Goal: Information Seeking & Learning: Learn about a topic

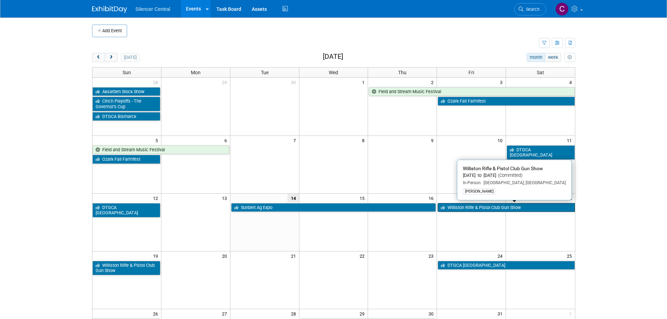
click at [471, 207] on link "Williston Rifle & Pistol Club Gun Show" at bounding box center [506, 207] width 137 height 9
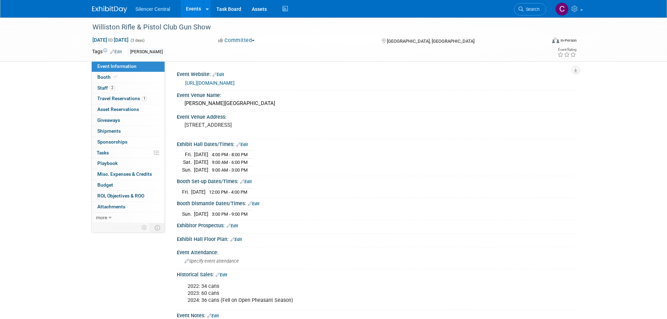
click at [104, 7] on img at bounding box center [109, 9] width 35 height 7
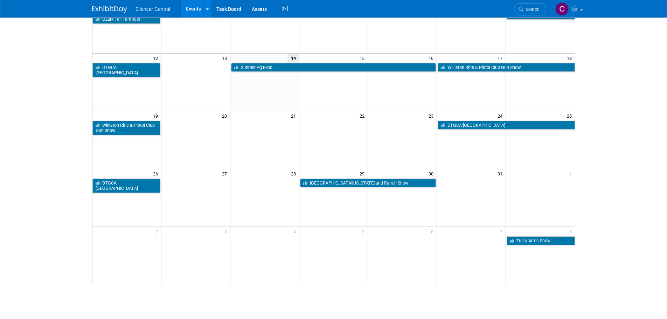
scroll to position [105, 0]
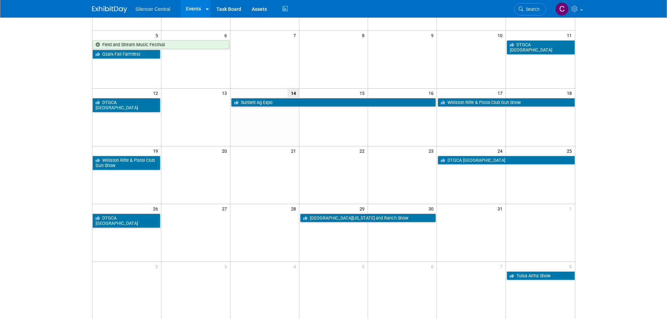
click at [269, 103] on link "Sunbelt Ag Expo" at bounding box center [333, 102] width 205 height 9
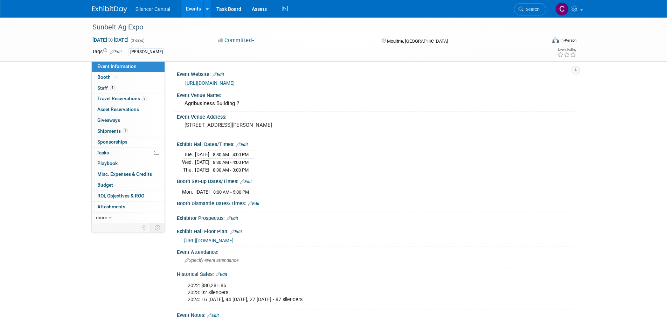
click at [110, 9] on img at bounding box center [109, 9] width 35 height 7
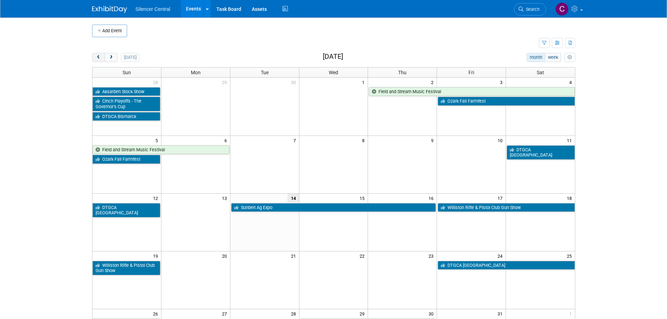
click at [97, 58] on span "prev" at bounding box center [98, 57] width 5 height 5
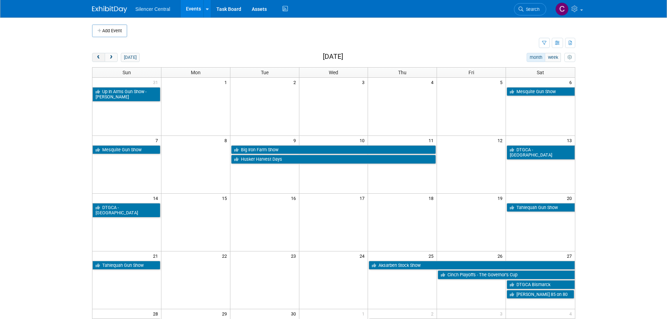
click at [97, 58] on span "prev" at bounding box center [98, 57] width 5 height 5
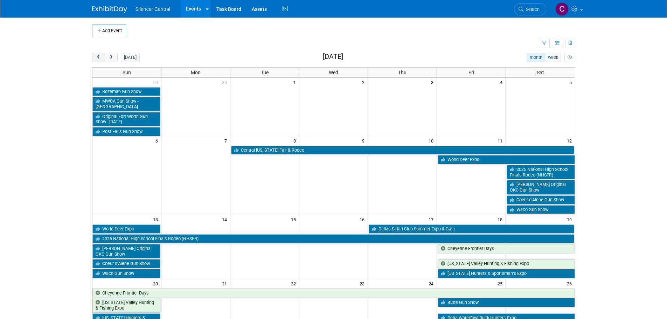
click at [97, 58] on span "prev" at bounding box center [98, 57] width 5 height 5
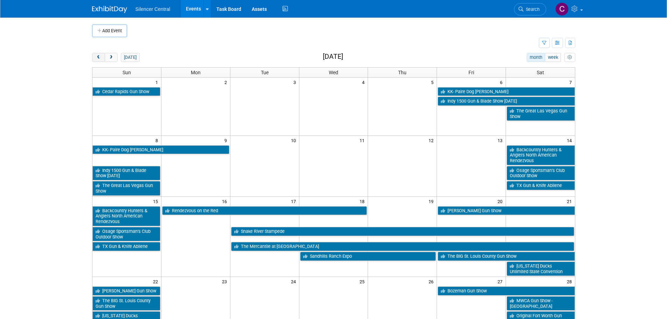
click at [97, 58] on span "prev" at bounding box center [98, 57] width 5 height 5
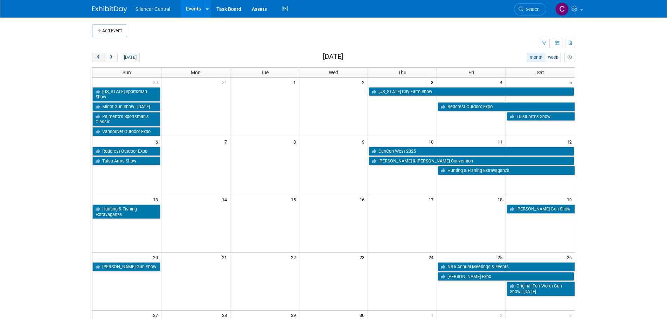
click at [97, 58] on span "prev" at bounding box center [98, 57] width 5 height 5
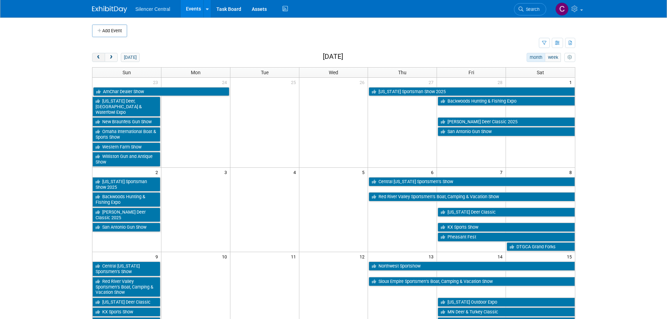
click at [97, 58] on span "prev" at bounding box center [98, 57] width 5 height 5
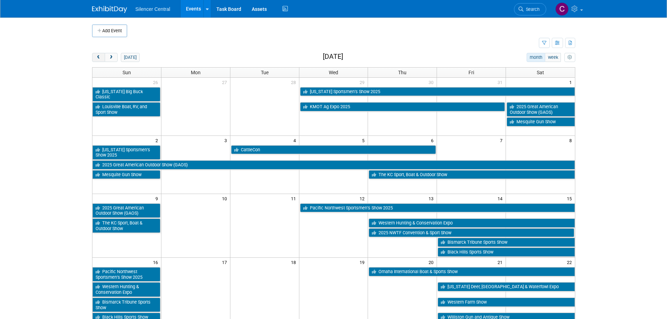
click at [97, 58] on span "prev" at bounding box center [98, 57] width 5 height 5
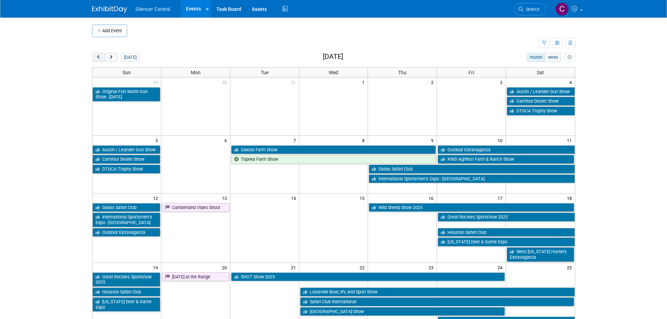
click at [97, 58] on span "prev" at bounding box center [98, 57] width 5 height 5
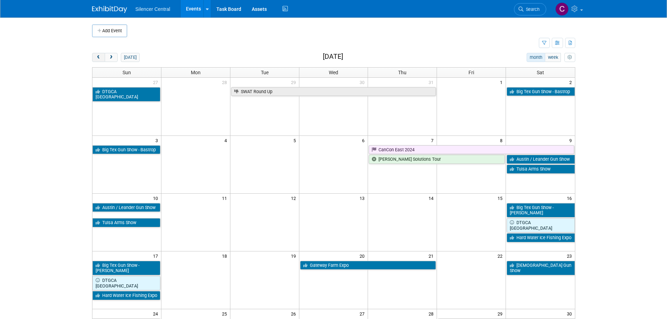
click at [97, 58] on span "prev" at bounding box center [98, 57] width 5 height 5
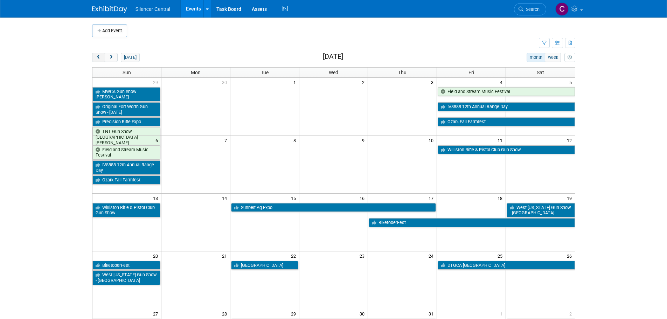
click at [97, 58] on span "prev" at bounding box center [98, 57] width 5 height 5
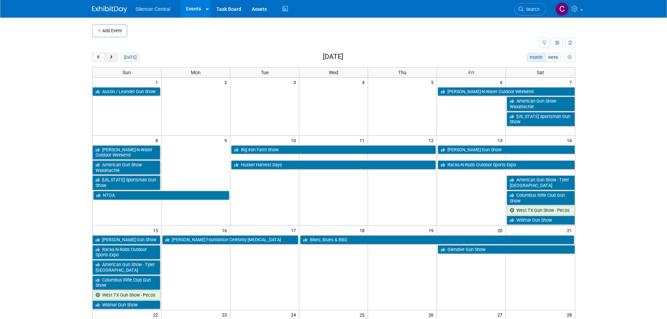
click at [113, 59] on span "next" at bounding box center [111, 57] width 5 height 5
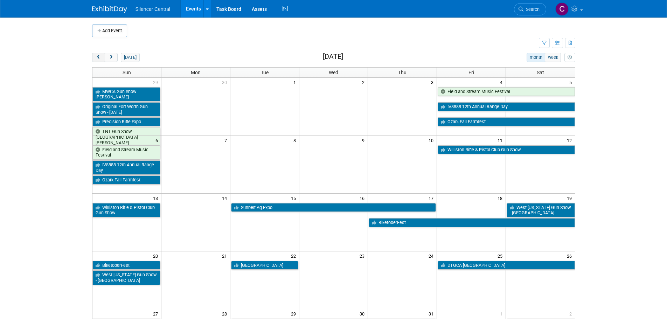
click at [96, 61] on button "prev" at bounding box center [98, 57] width 13 height 9
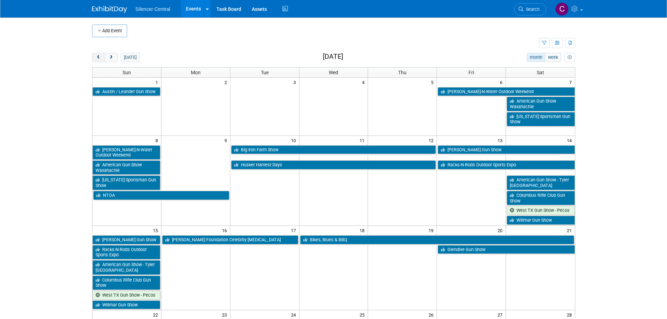
click at [96, 61] on button "prev" at bounding box center [98, 57] width 13 height 9
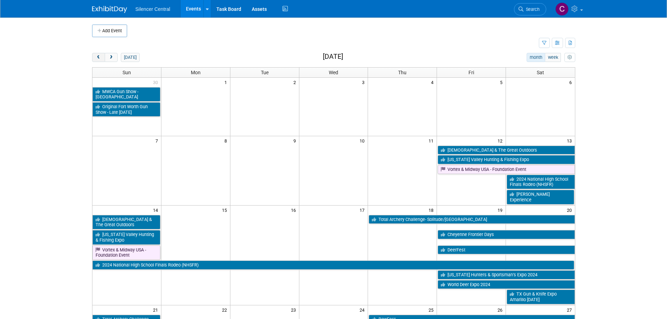
click at [97, 61] on button "prev" at bounding box center [98, 57] width 13 height 9
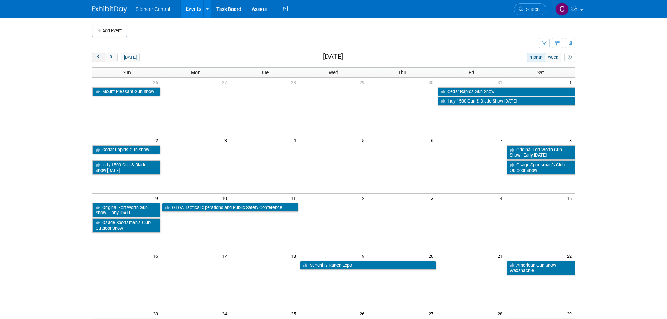
click at [97, 62] on button "prev" at bounding box center [98, 57] width 13 height 9
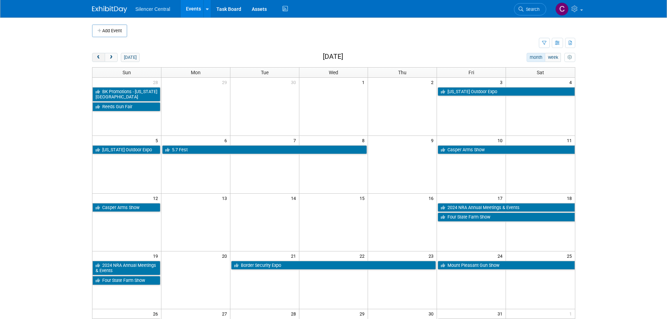
click at [97, 62] on button "prev" at bounding box center [98, 57] width 13 height 9
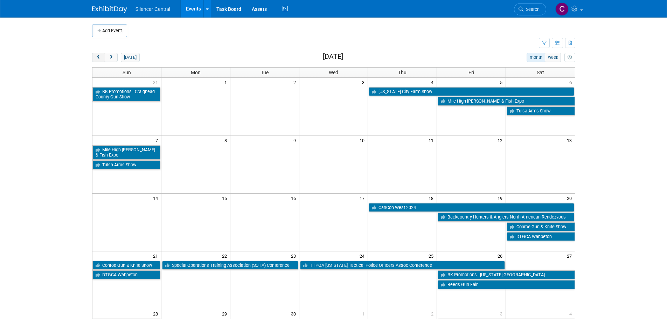
click at [97, 62] on button "prev" at bounding box center [98, 57] width 13 height 9
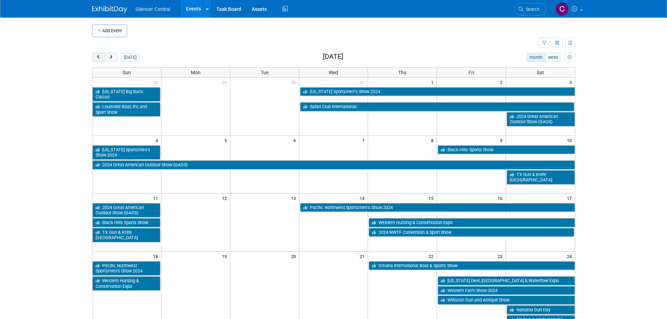
click at [97, 62] on button "prev" at bounding box center [98, 57] width 13 height 9
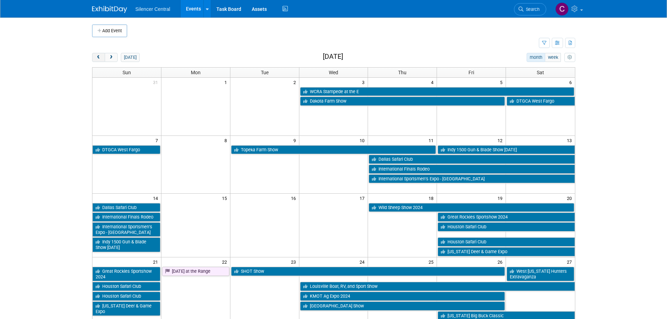
click at [97, 62] on button "prev" at bounding box center [98, 57] width 13 height 9
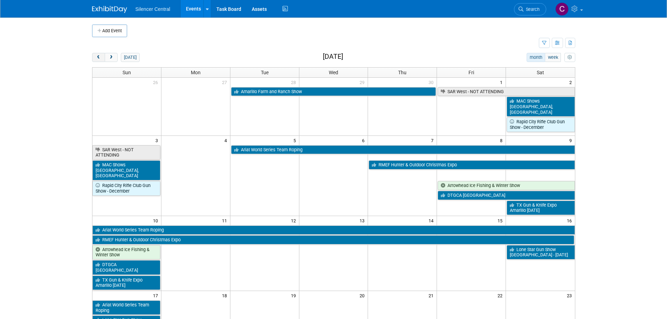
click at [97, 62] on button "prev" at bounding box center [98, 57] width 13 height 9
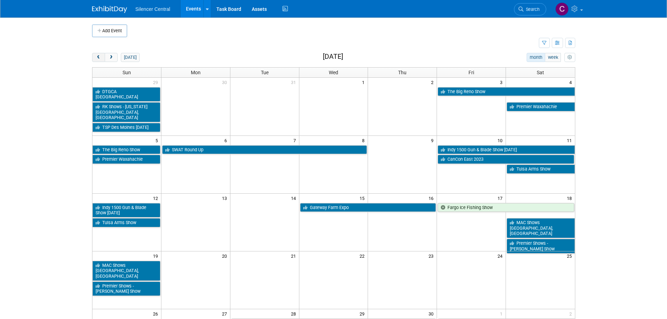
click at [101, 59] on button "prev" at bounding box center [98, 57] width 13 height 9
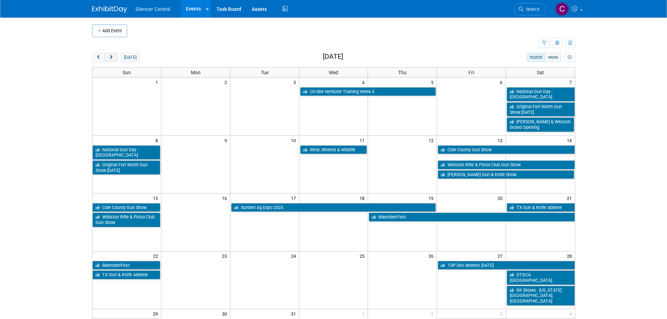
click at [113, 58] on span "next" at bounding box center [111, 57] width 5 height 5
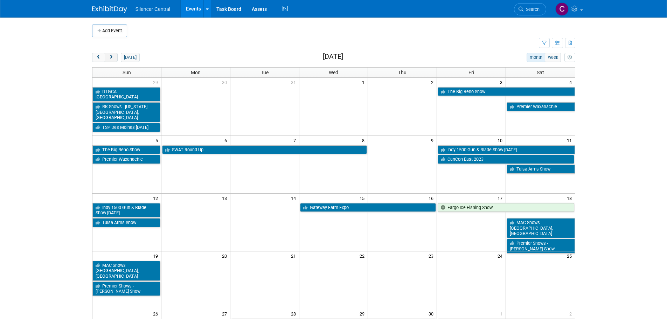
click at [113, 58] on span "next" at bounding box center [111, 57] width 5 height 5
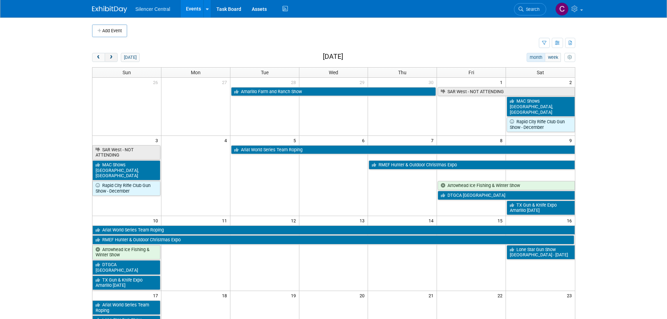
click at [113, 58] on span "next" at bounding box center [111, 57] width 5 height 5
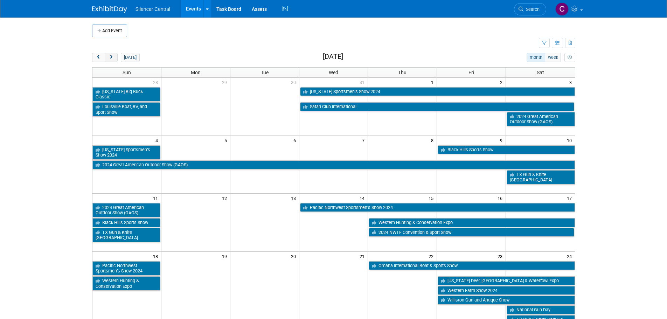
click at [113, 58] on span "next" at bounding box center [111, 57] width 5 height 5
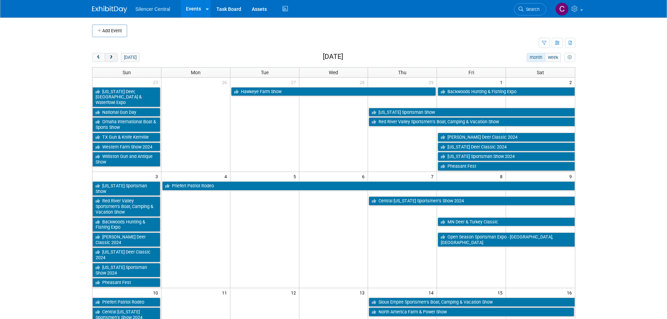
click at [113, 58] on span "next" at bounding box center [111, 57] width 5 height 5
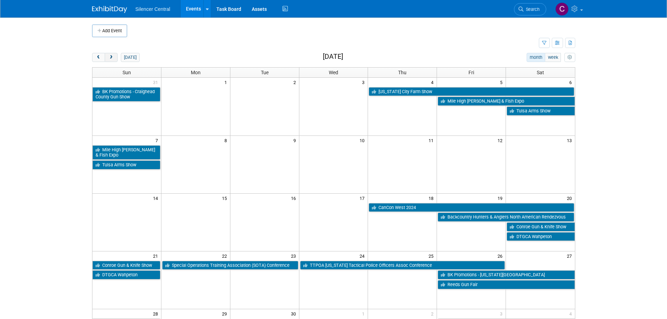
click at [113, 58] on span "next" at bounding box center [111, 57] width 5 height 5
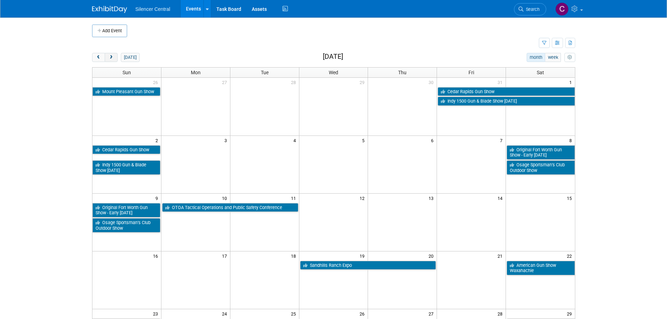
click at [113, 58] on span "next" at bounding box center [111, 57] width 5 height 5
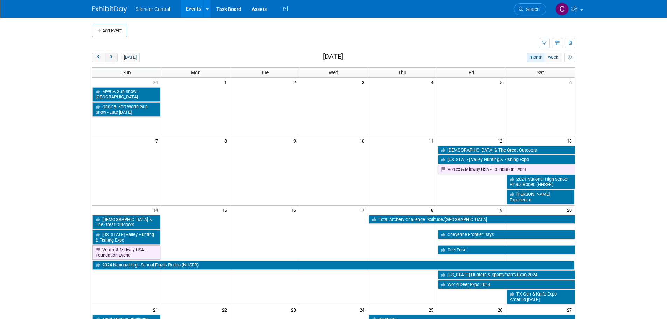
click at [113, 58] on span "next" at bounding box center [111, 57] width 5 height 5
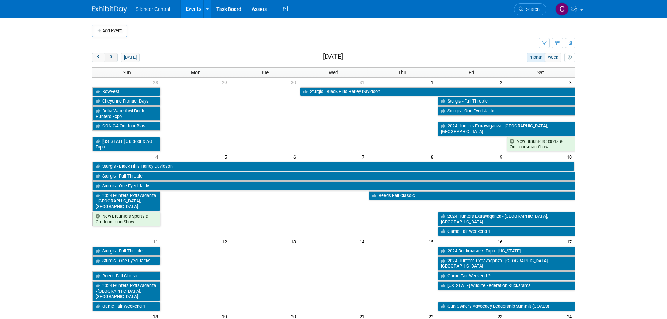
click at [113, 58] on span "next" at bounding box center [111, 57] width 5 height 5
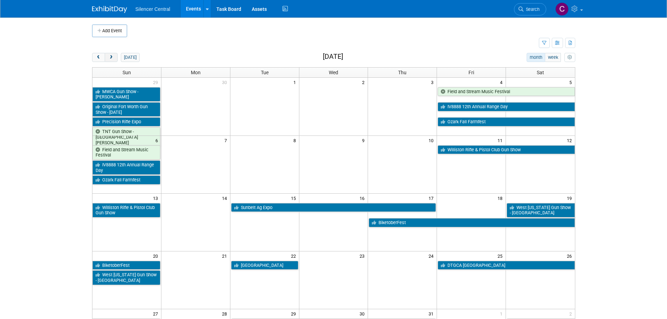
click at [113, 58] on span "next" at bounding box center [111, 57] width 5 height 5
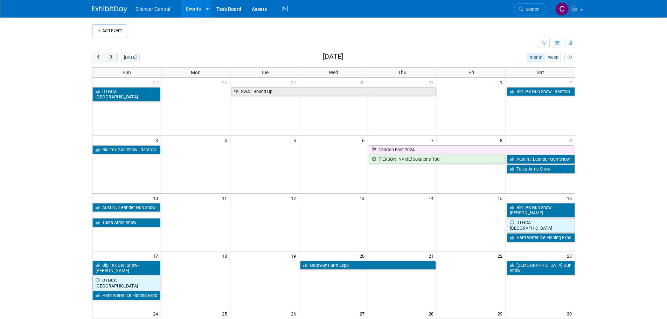
click at [113, 58] on span "next" at bounding box center [111, 57] width 5 height 5
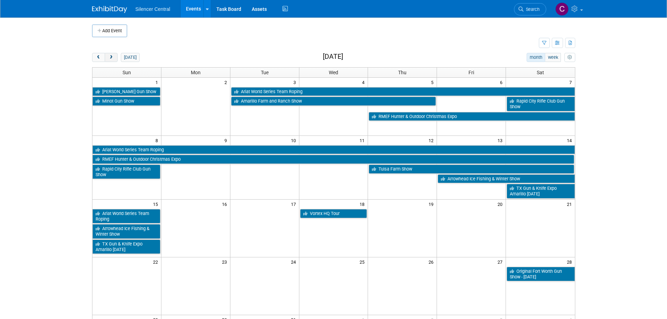
click at [113, 58] on span "next" at bounding box center [111, 57] width 5 height 5
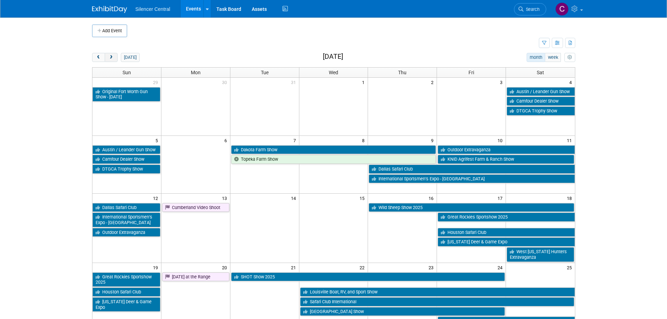
click at [113, 58] on span "next" at bounding box center [111, 57] width 5 height 5
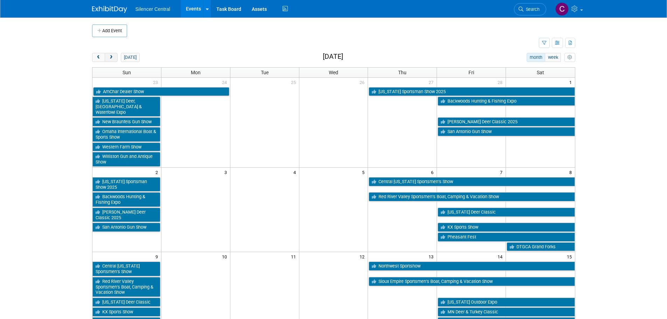
click at [113, 58] on span "next" at bounding box center [111, 57] width 5 height 5
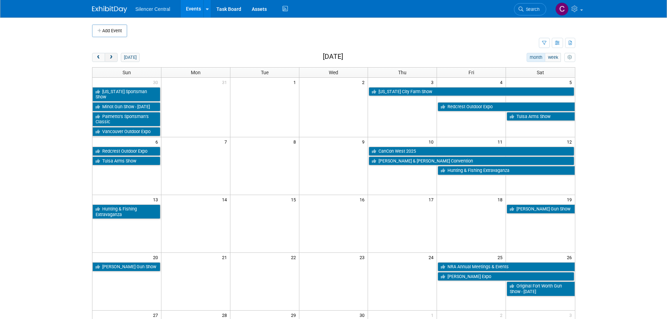
click at [113, 58] on span "next" at bounding box center [111, 57] width 5 height 5
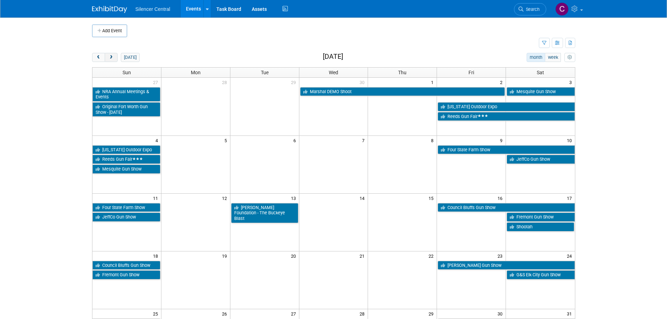
click at [113, 58] on span "next" at bounding box center [111, 57] width 5 height 5
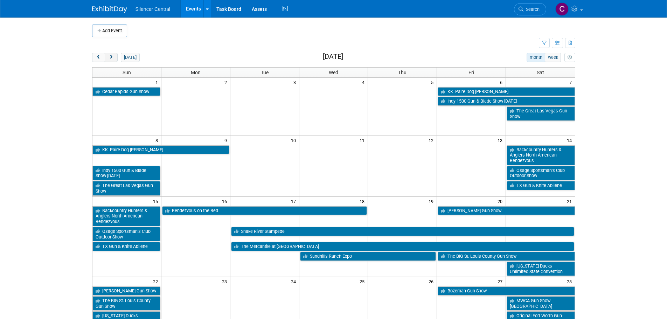
click at [113, 58] on span "next" at bounding box center [111, 57] width 5 height 5
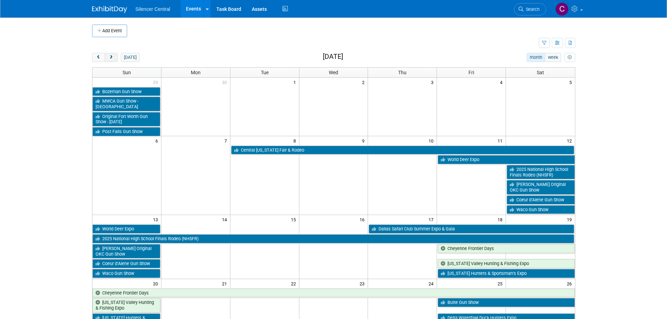
click at [115, 59] on button "next" at bounding box center [111, 57] width 13 height 9
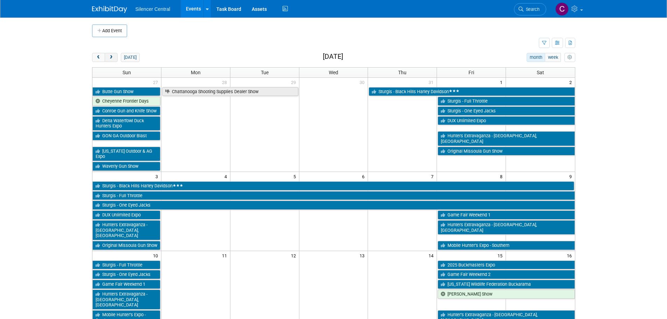
click at [115, 59] on button "next" at bounding box center [111, 57] width 13 height 9
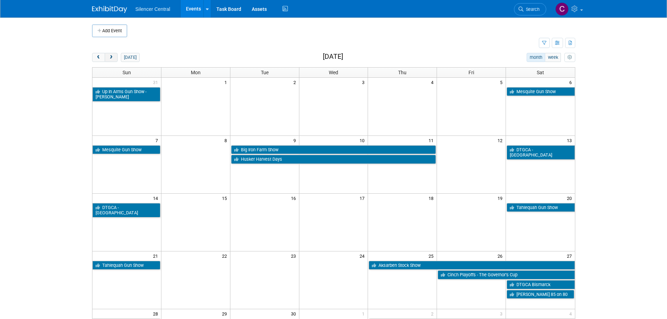
click at [115, 59] on button "next" at bounding box center [111, 57] width 13 height 9
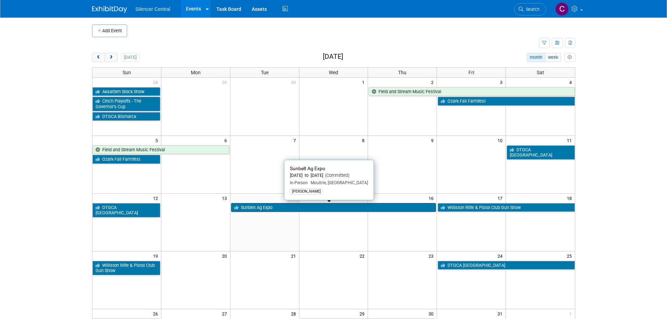
click at [306, 210] on link "Sunbelt Ag Expo" at bounding box center [333, 207] width 205 height 9
